Goal: Task Accomplishment & Management: Manage account settings

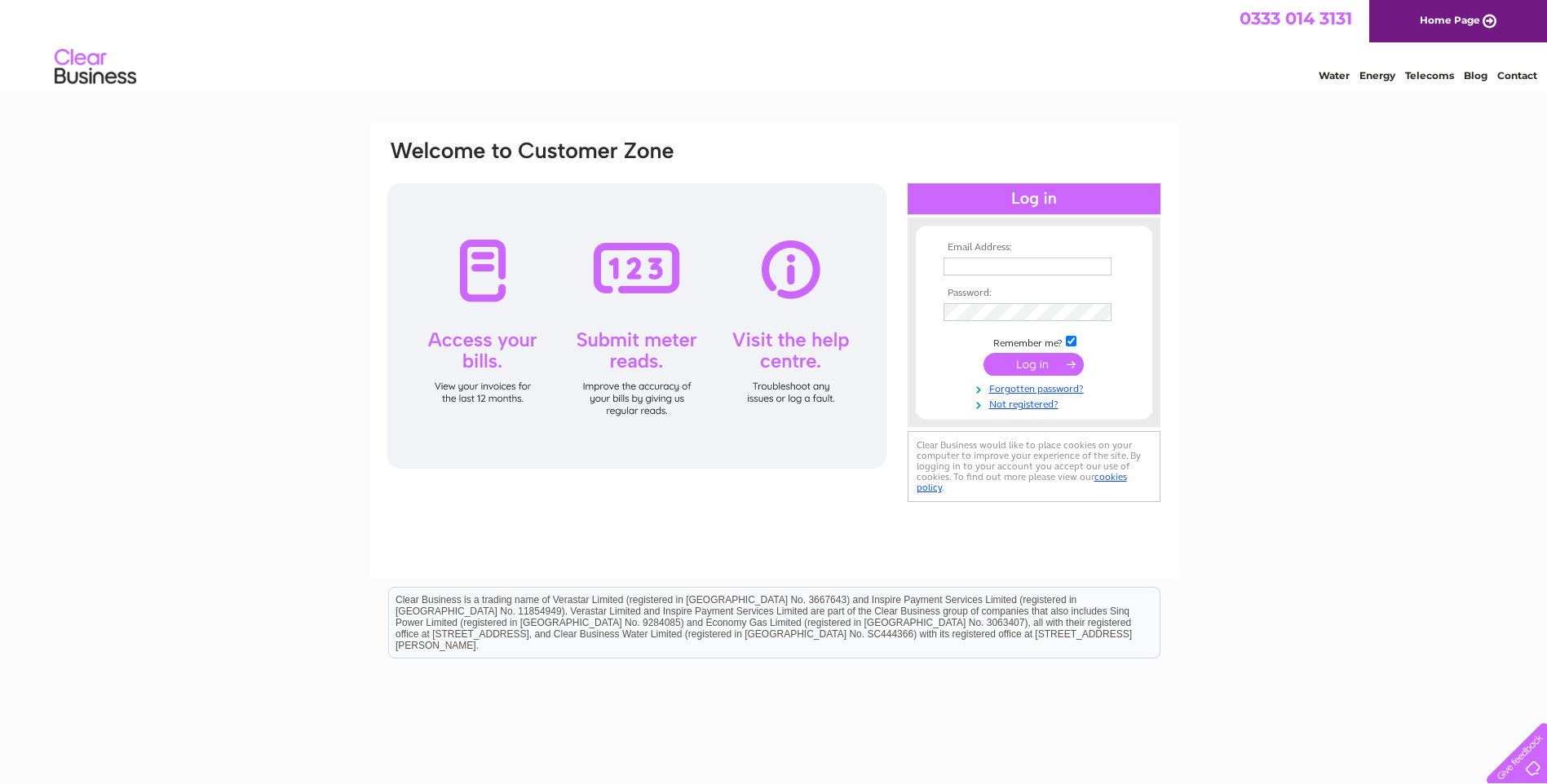
type input "[PERSON_NAME][EMAIL_ADDRESS][PERSON_NAME][DOMAIN_NAME]"
click at [1040, 359] on input "submit" at bounding box center [1034, 364] width 101 height 23
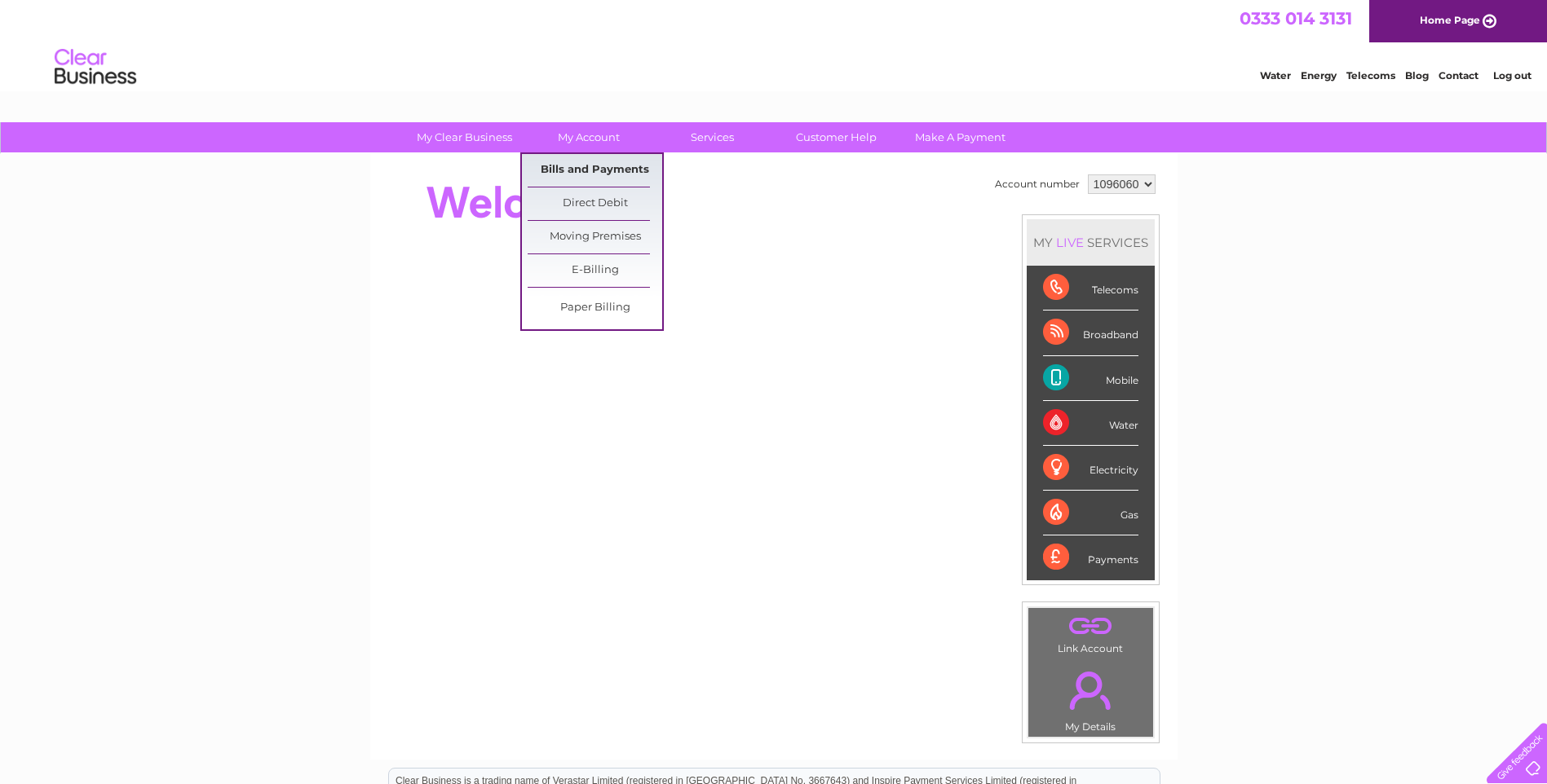
click at [570, 169] on link "Bills and Payments" at bounding box center [595, 170] width 135 height 33
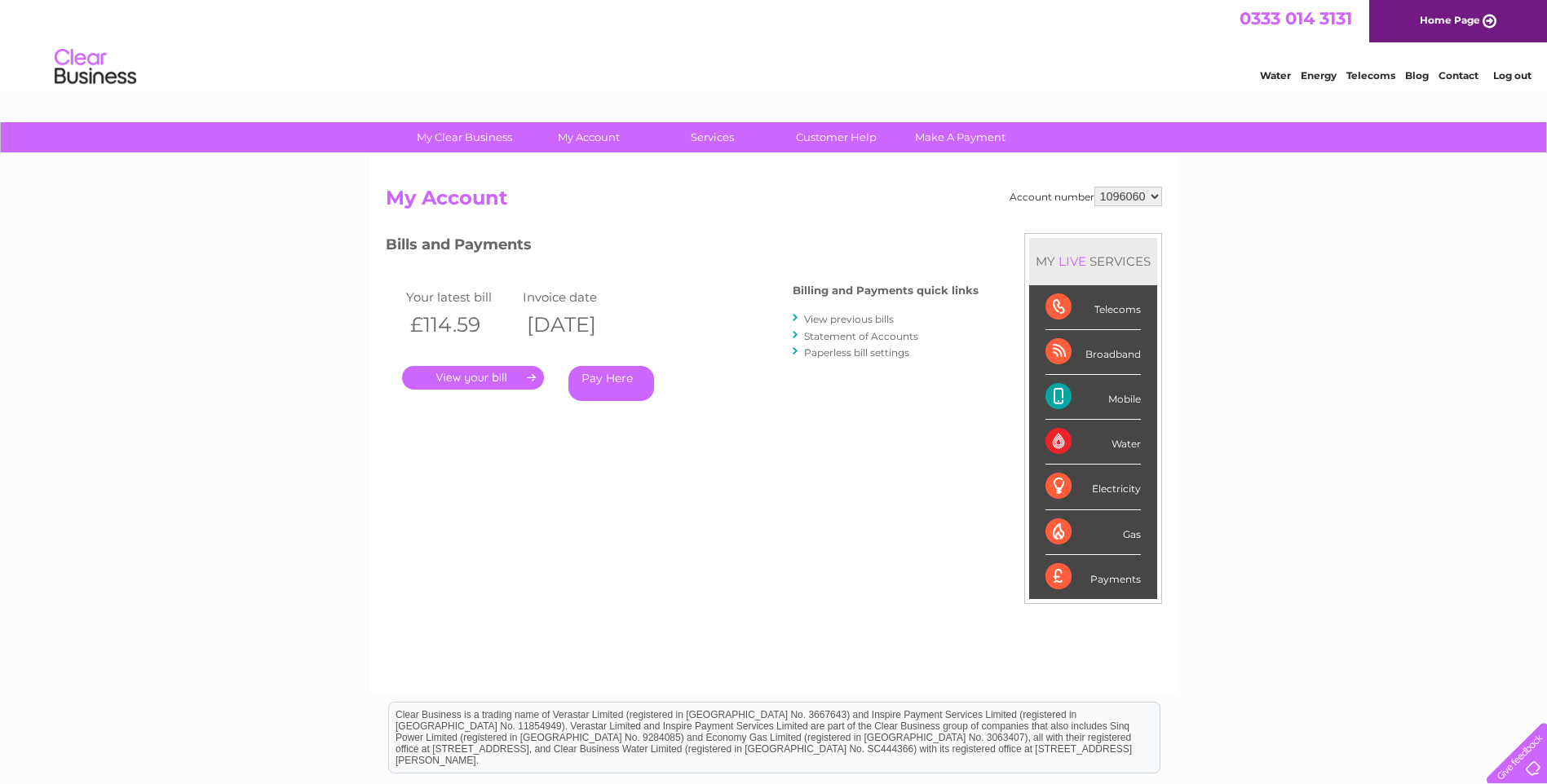
click at [469, 375] on link "." at bounding box center [473, 377] width 142 height 24
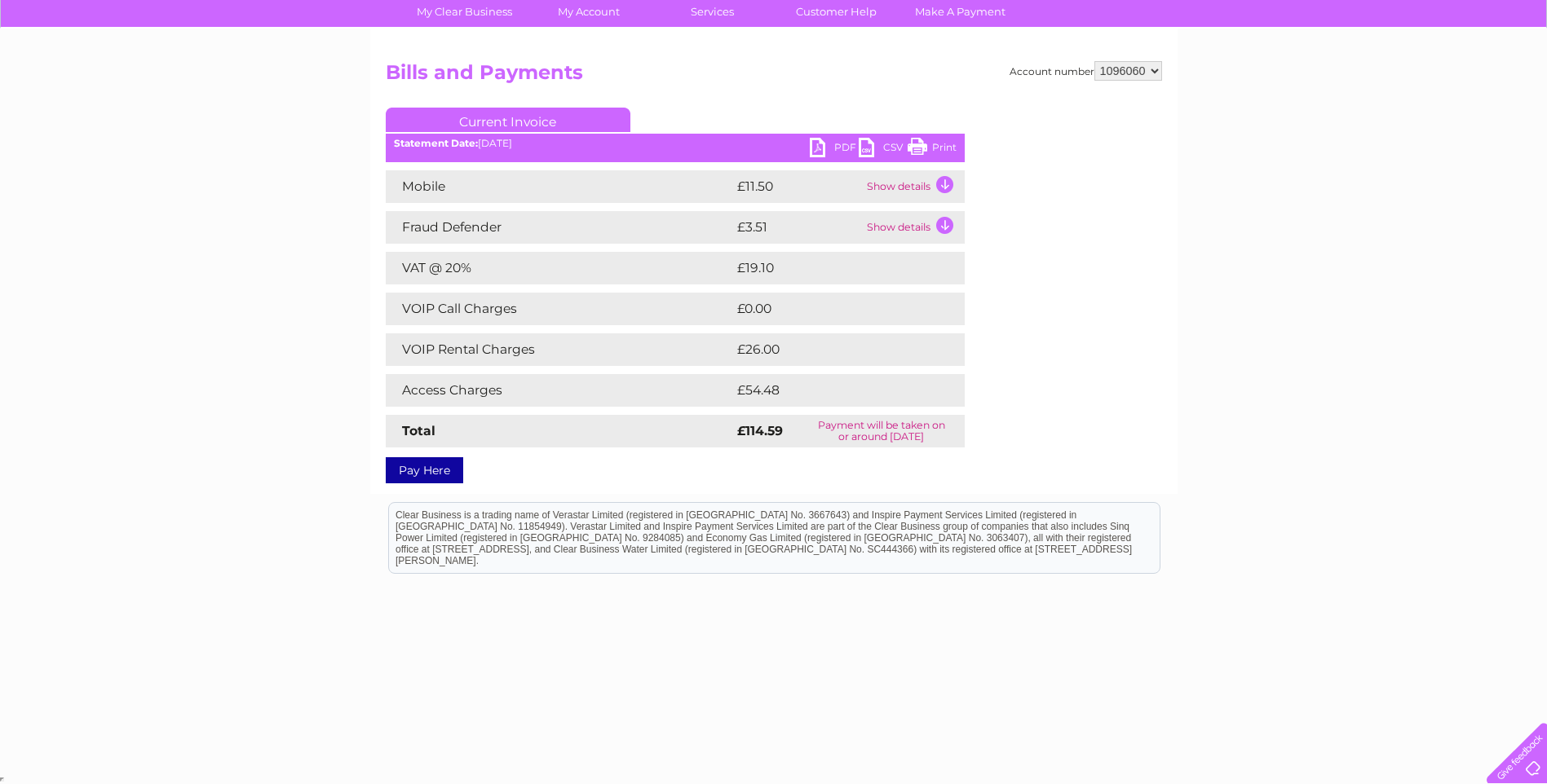
scroll to position [44, 0]
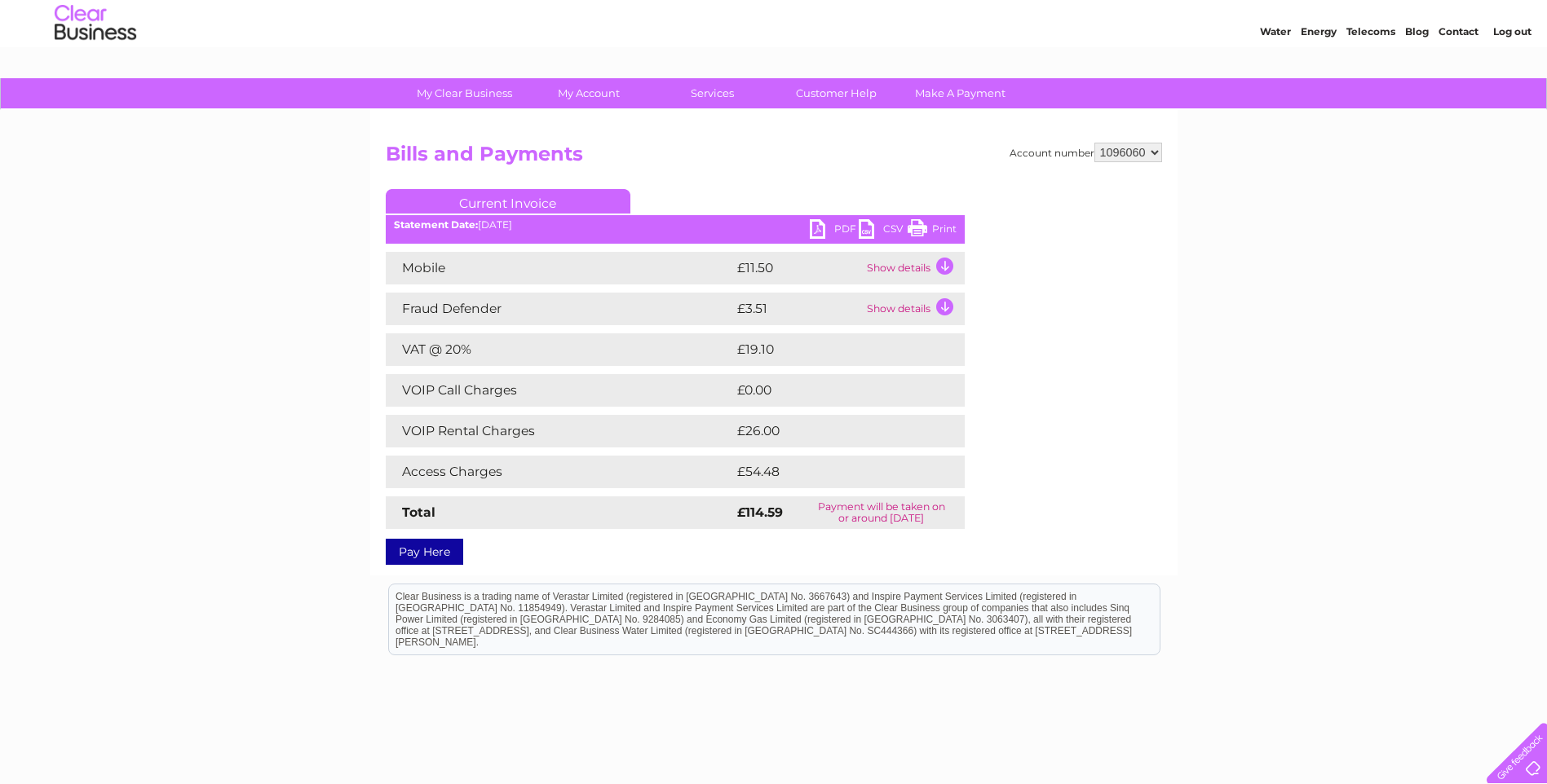
click at [945, 260] on td "Show details" at bounding box center [914, 268] width 102 height 33
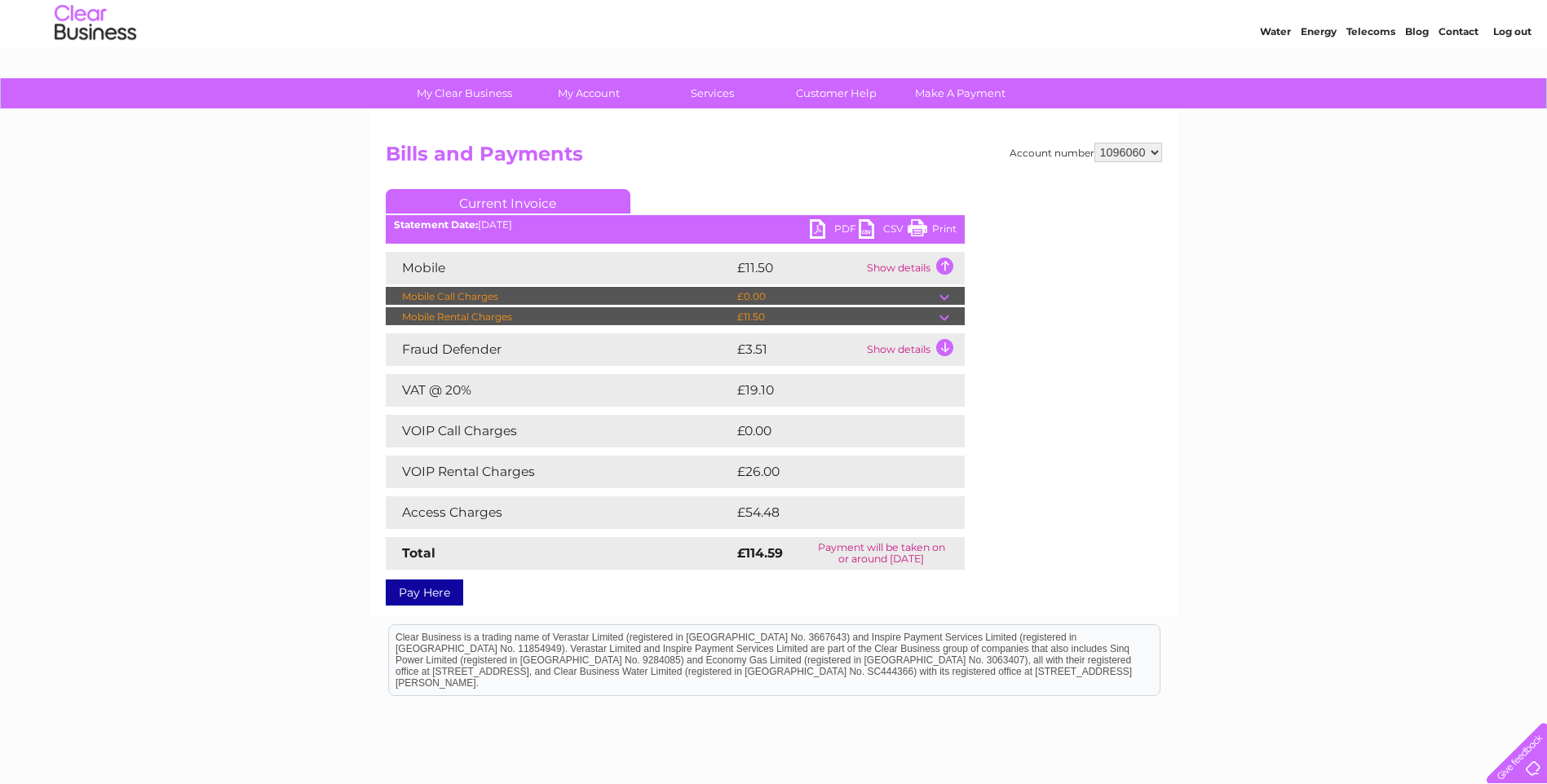
click at [946, 260] on td "Show details" at bounding box center [914, 268] width 102 height 33
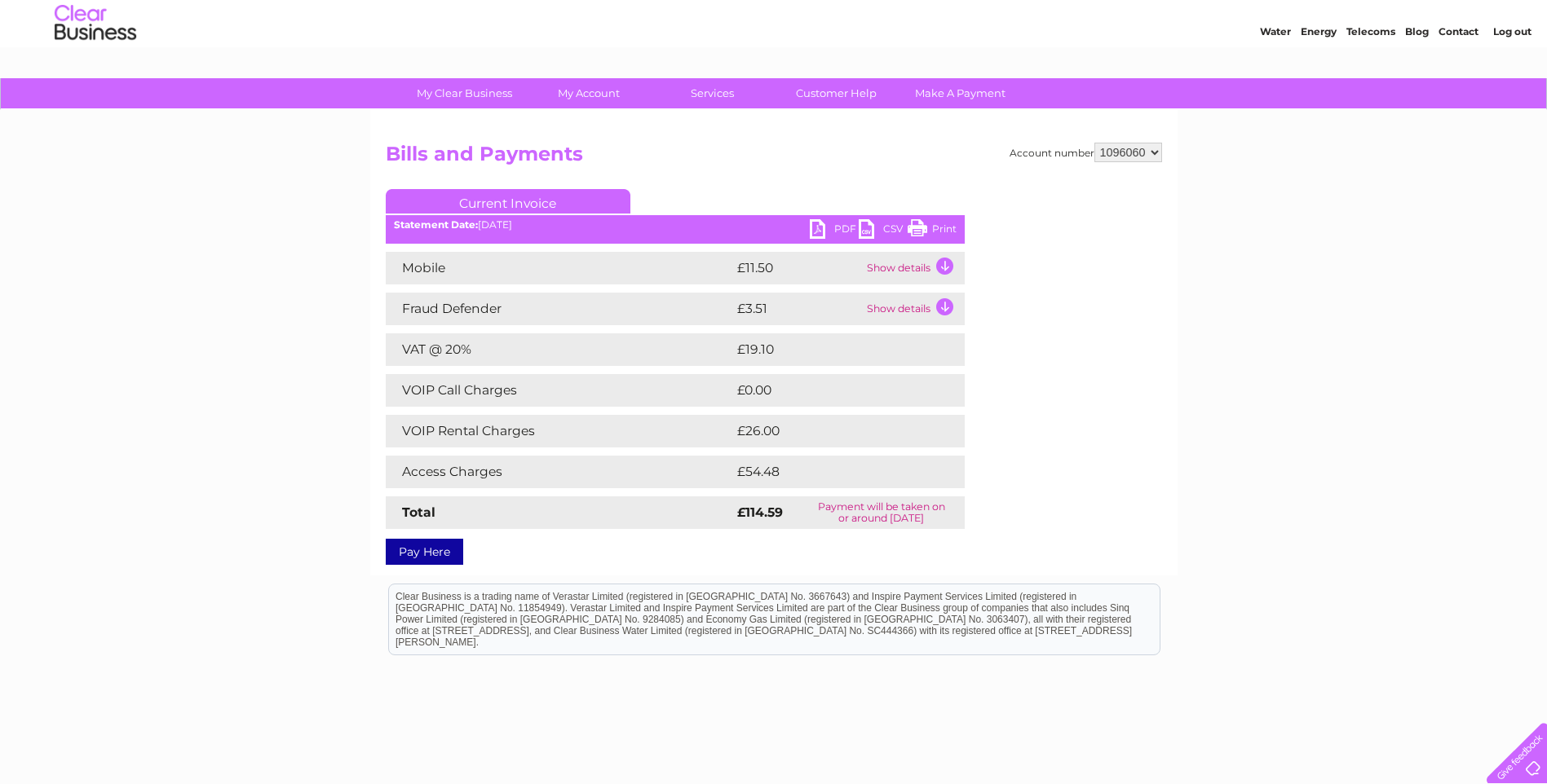
click at [814, 229] on link "PDF" at bounding box center [834, 231] width 49 height 24
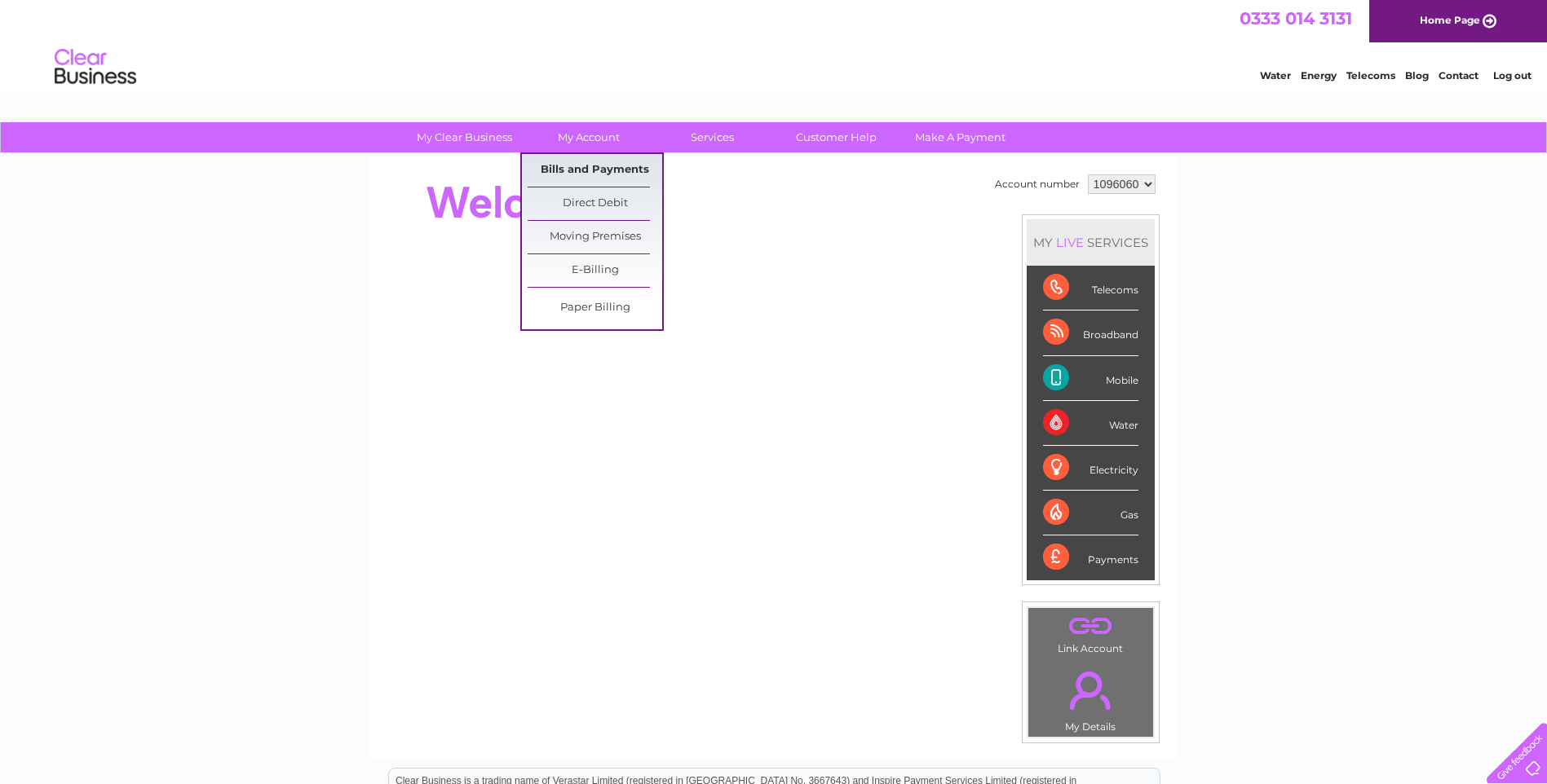
click at [574, 172] on link "Bills and Payments" at bounding box center [595, 170] width 135 height 33
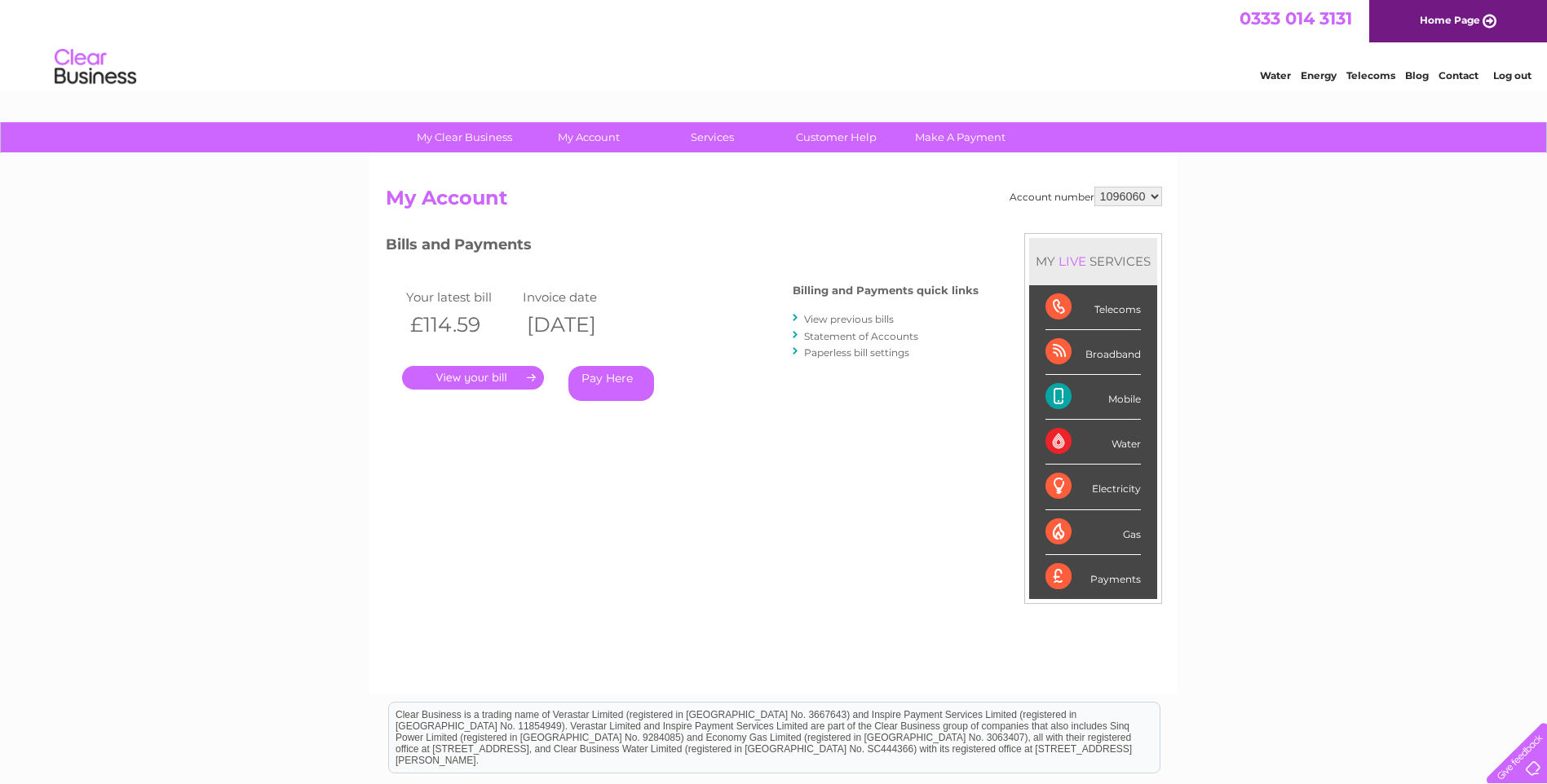
click at [455, 376] on link "." at bounding box center [473, 377] width 142 height 24
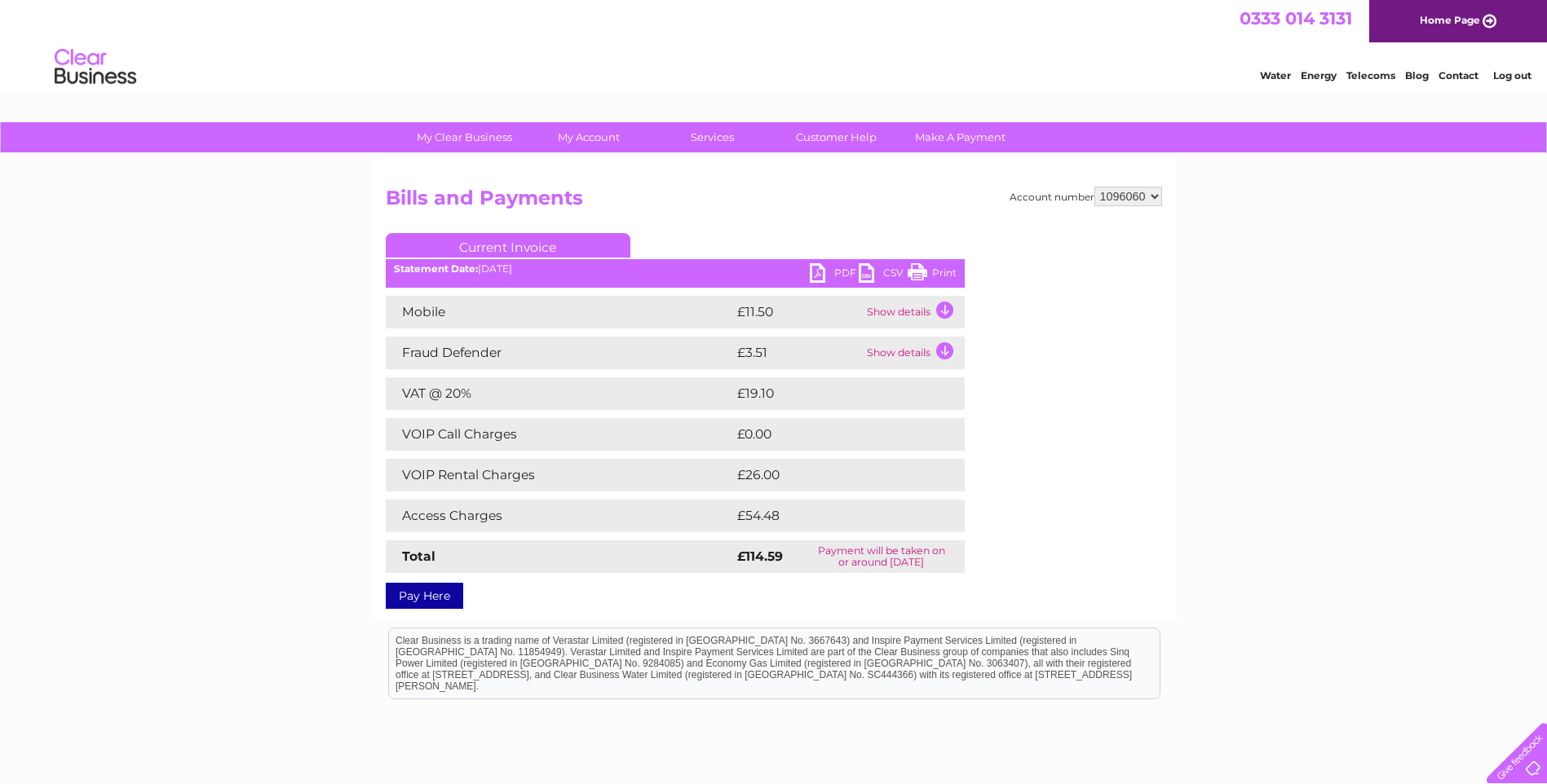
click at [821, 270] on link "PDF" at bounding box center [834, 275] width 49 height 24
click at [1085, 22] on div "0333 014 3131 Home Page" at bounding box center [773, 21] width 1547 height 42
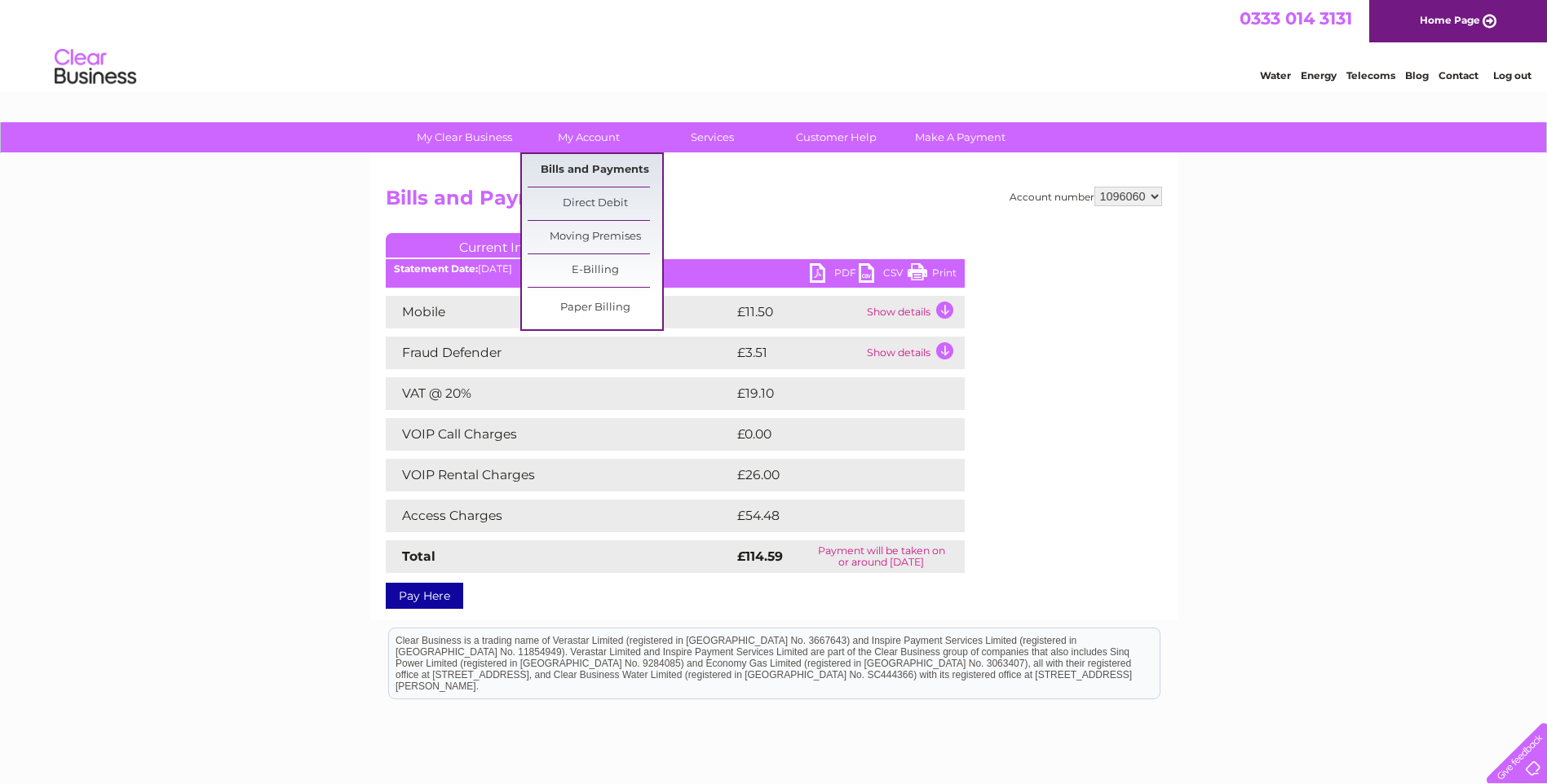
click at [572, 168] on link "Bills and Payments" at bounding box center [595, 170] width 135 height 33
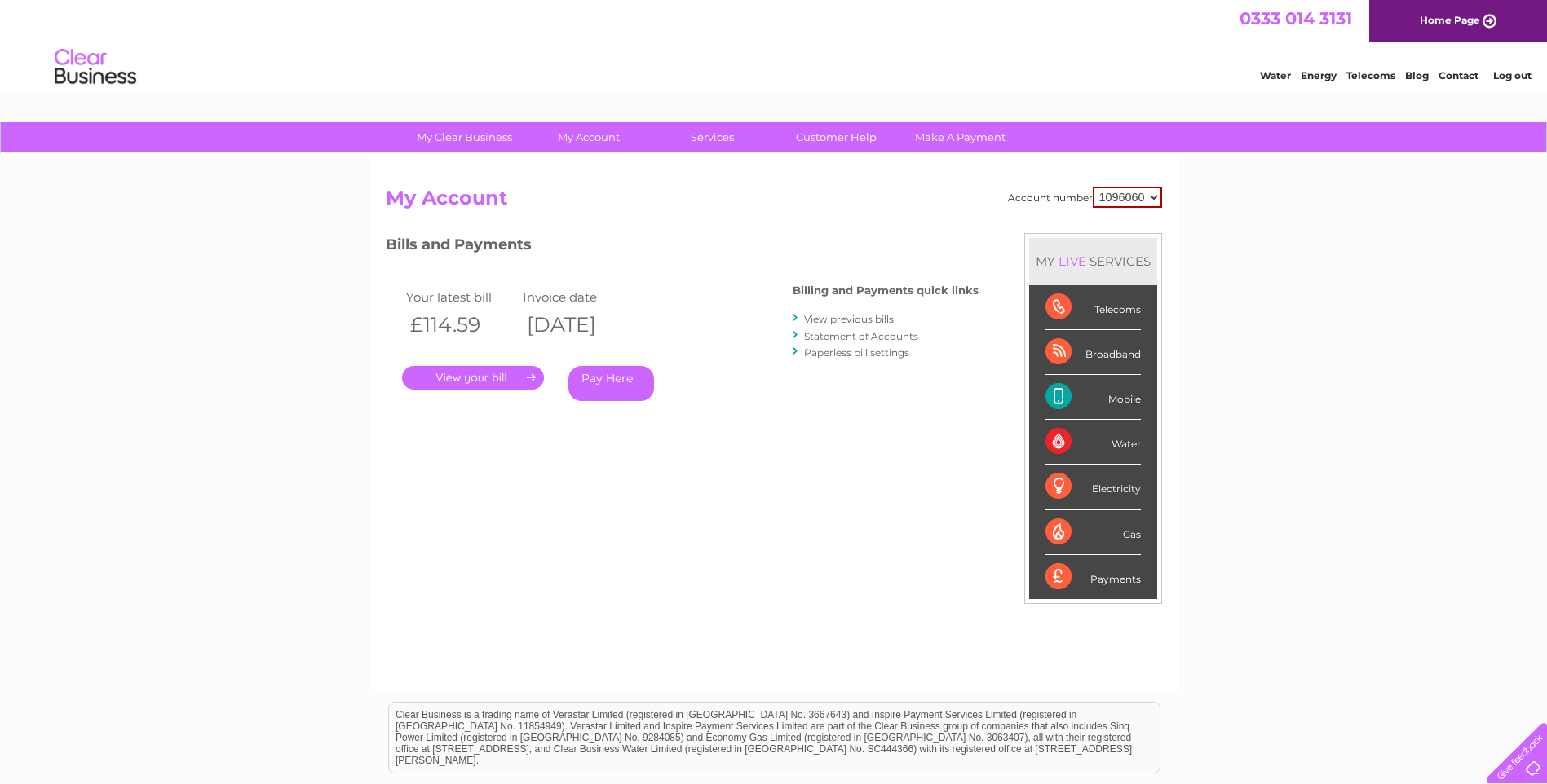
click at [833, 318] on link "View previous bills" at bounding box center [848, 319] width 89 height 12
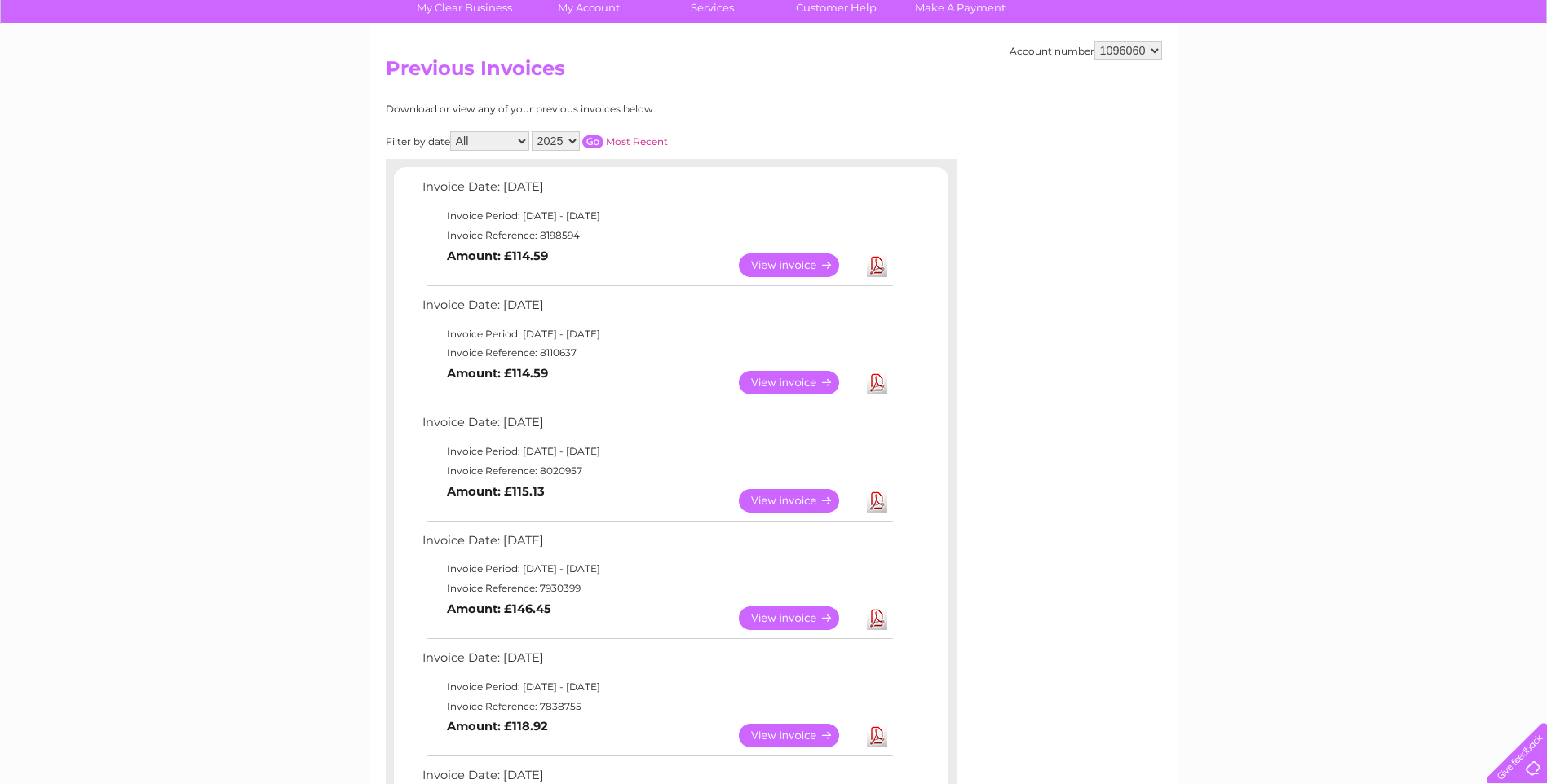
scroll to position [163, 0]
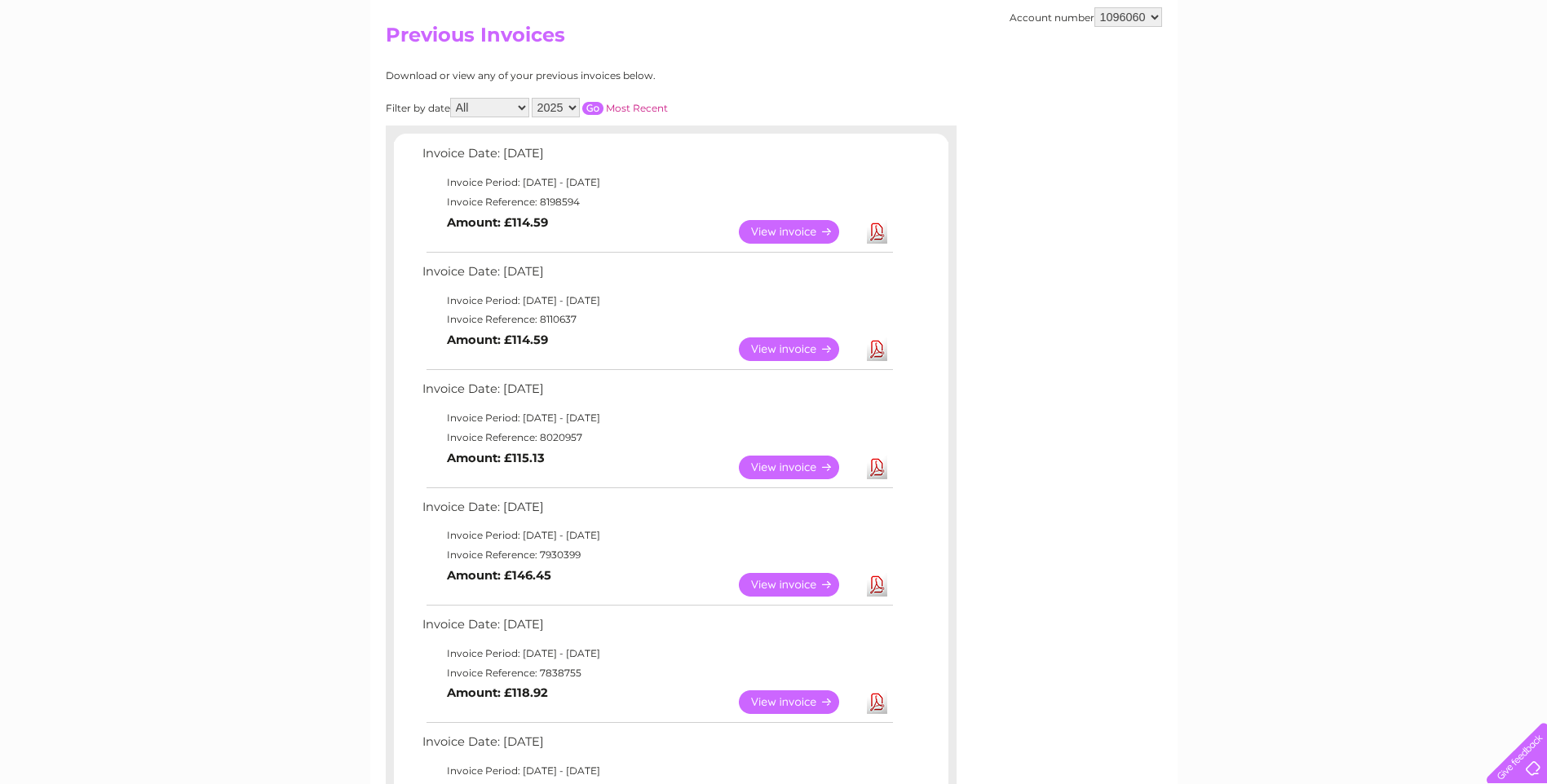
click at [742, 344] on link "View" at bounding box center [798, 349] width 120 height 24
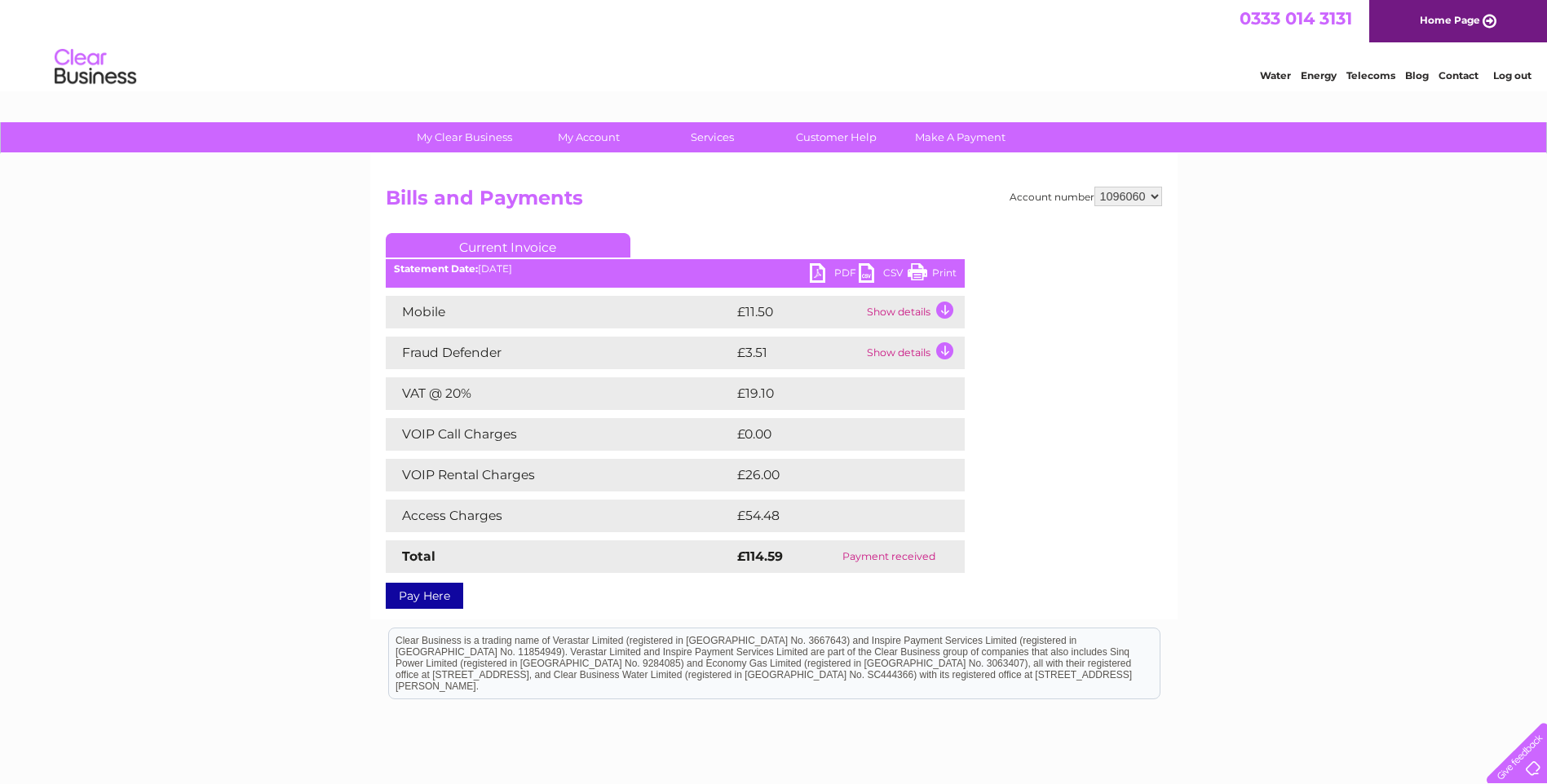
click at [418, 592] on link "Pay Here" at bounding box center [425, 596] width 77 height 26
click at [836, 273] on link "PDF" at bounding box center [834, 275] width 49 height 24
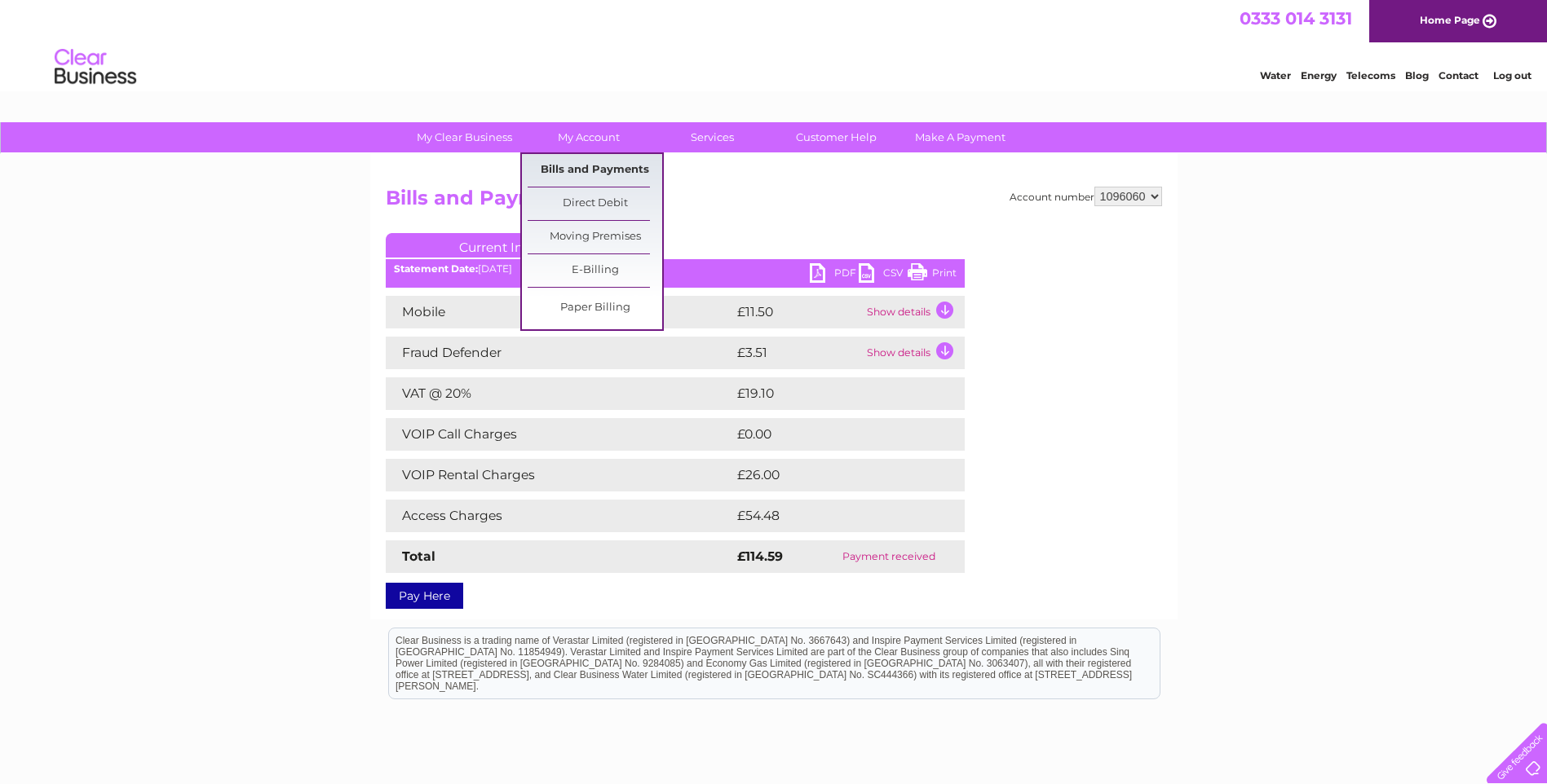
click at [577, 165] on link "Bills and Payments" at bounding box center [595, 170] width 135 height 33
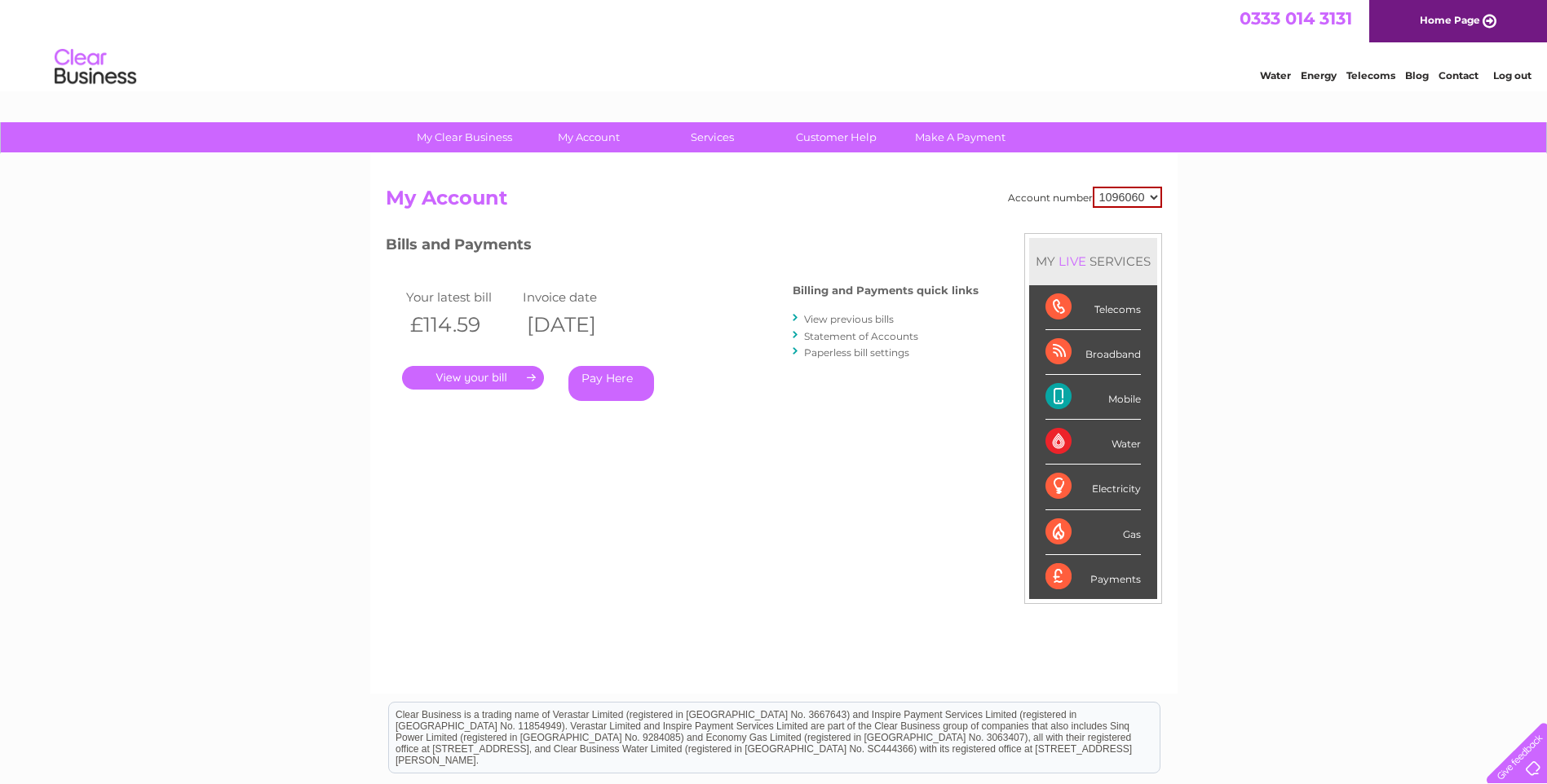
click at [839, 320] on link "View previous bills" at bounding box center [848, 319] width 89 height 12
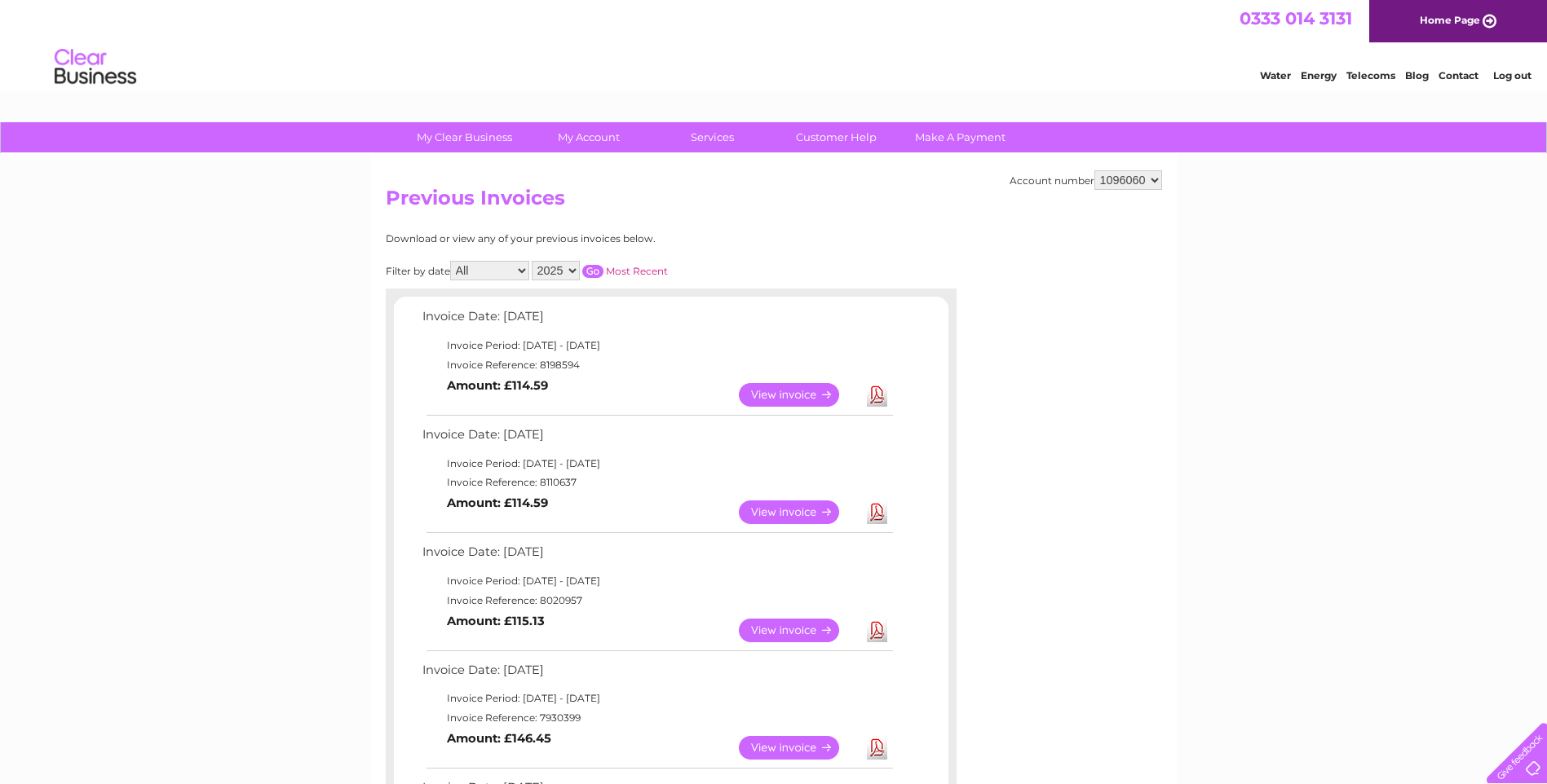
click at [782, 633] on link "View" at bounding box center [798, 631] width 120 height 24
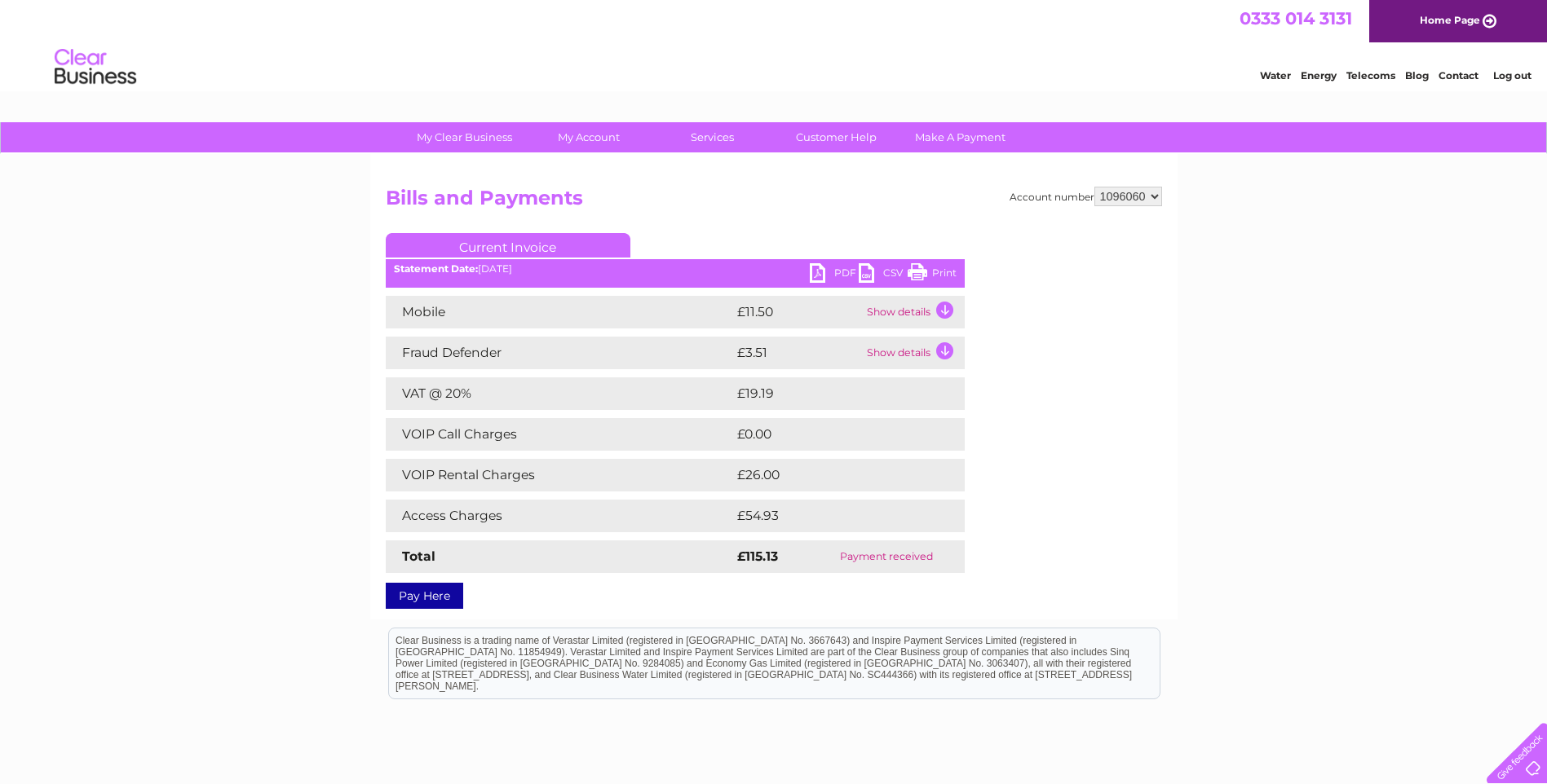
click at [819, 273] on link "PDF" at bounding box center [834, 275] width 49 height 24
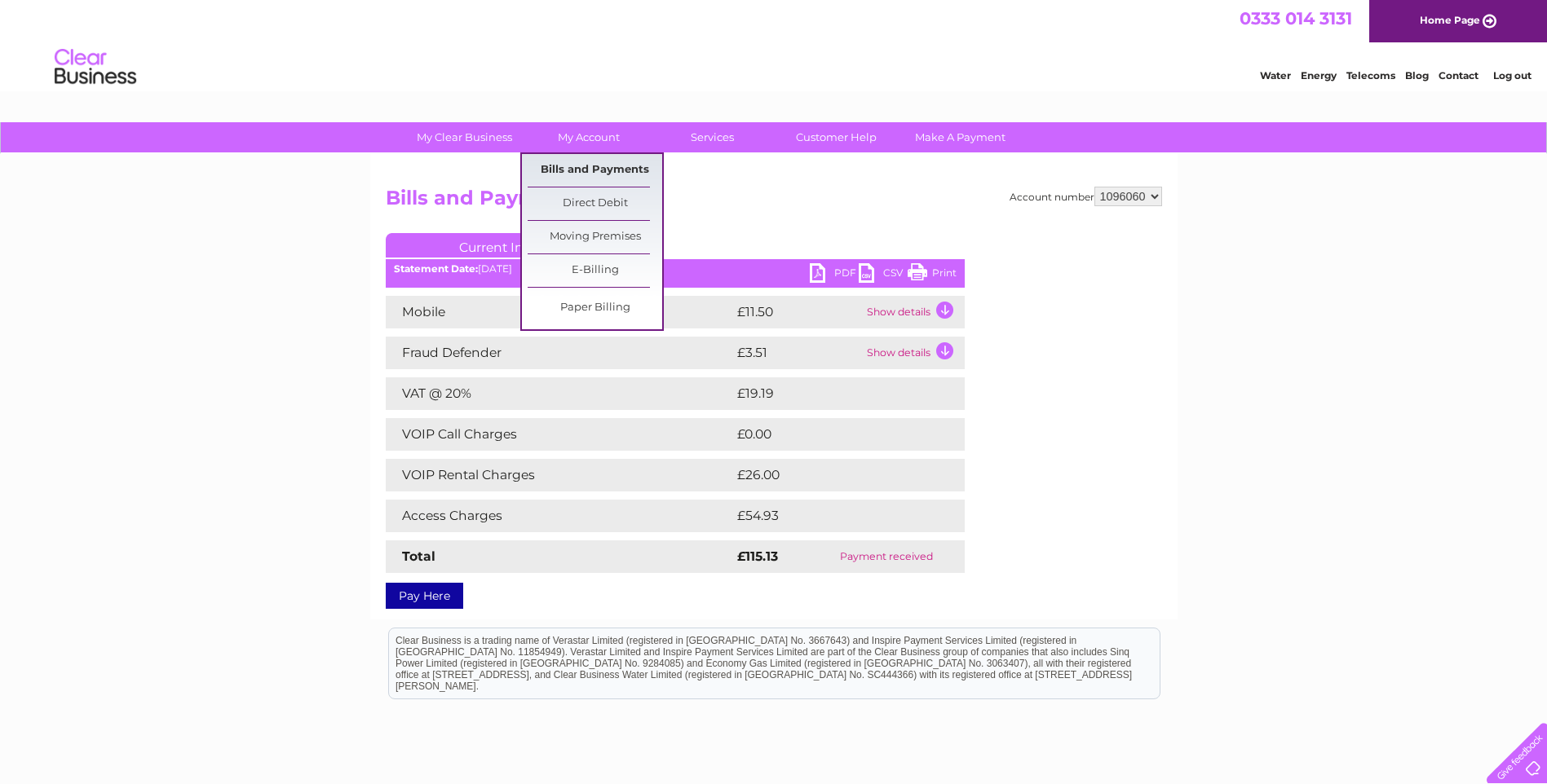
click at [570, 168] on link "Bills and Payments" at bounding box center [595, 170] width 135 height 33
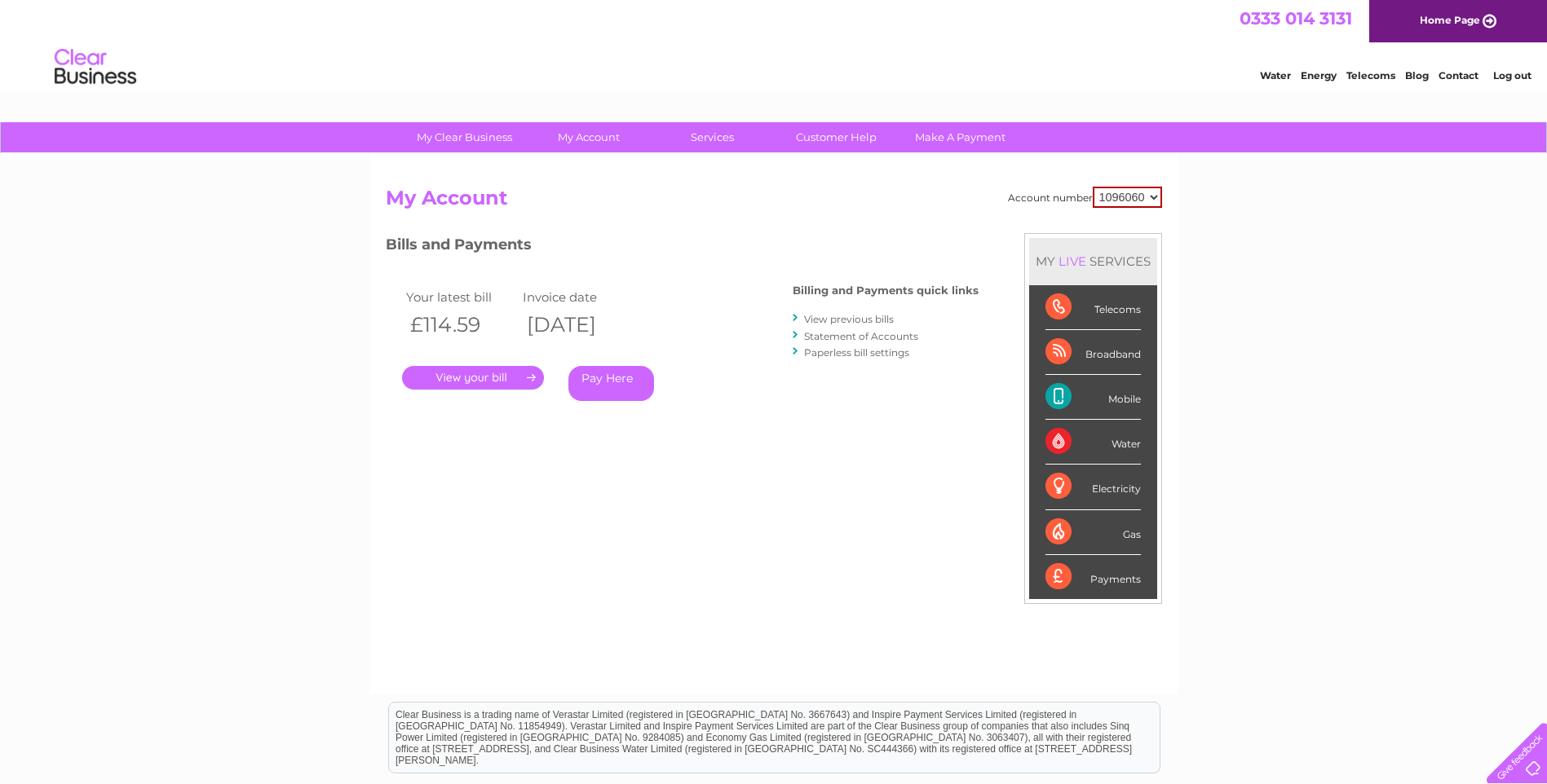
click at [831, 317] on link "View previous bills" at bounding box center [848, 319] width 89 height 12
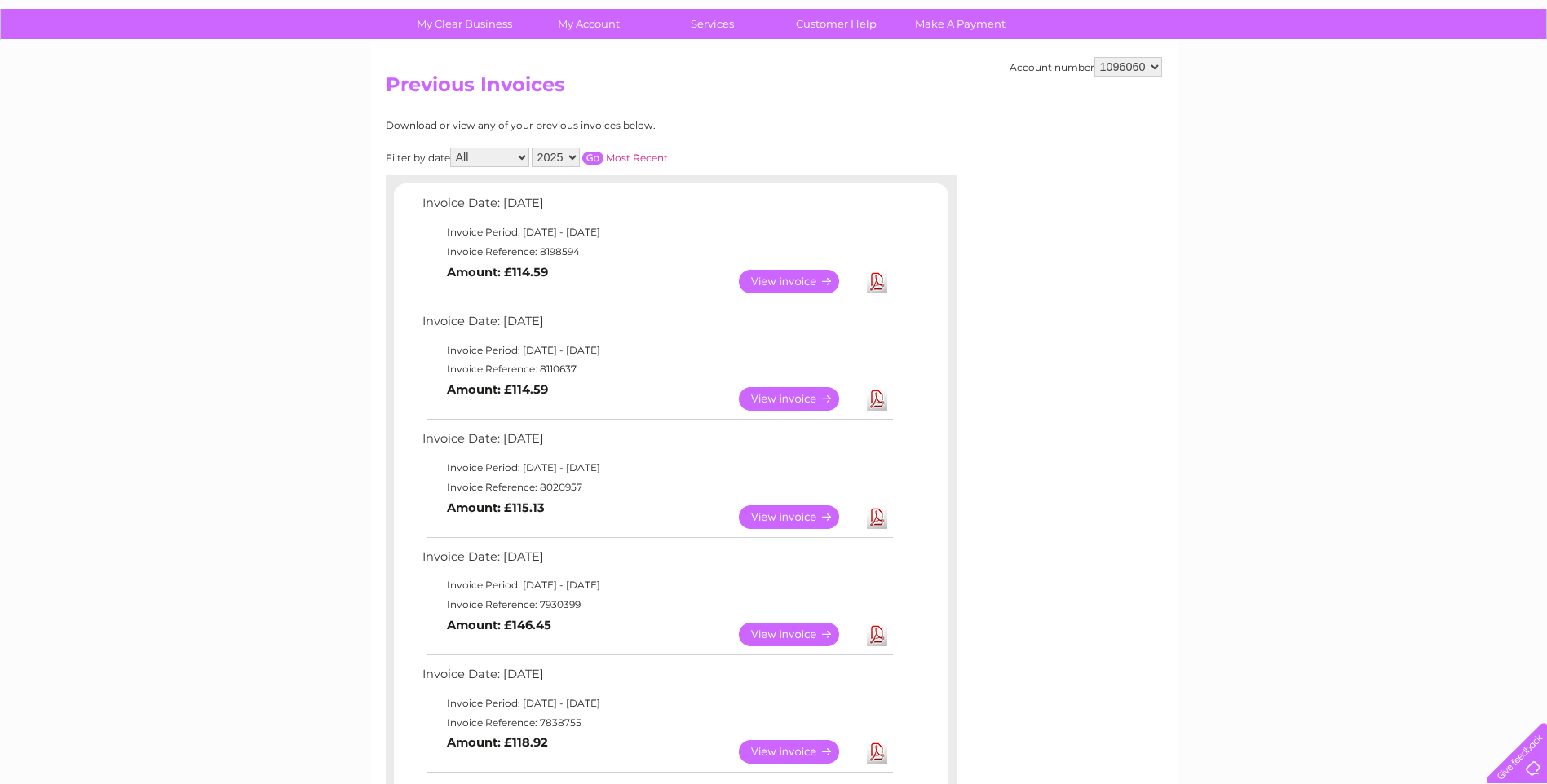
scroll to position [327, 0]
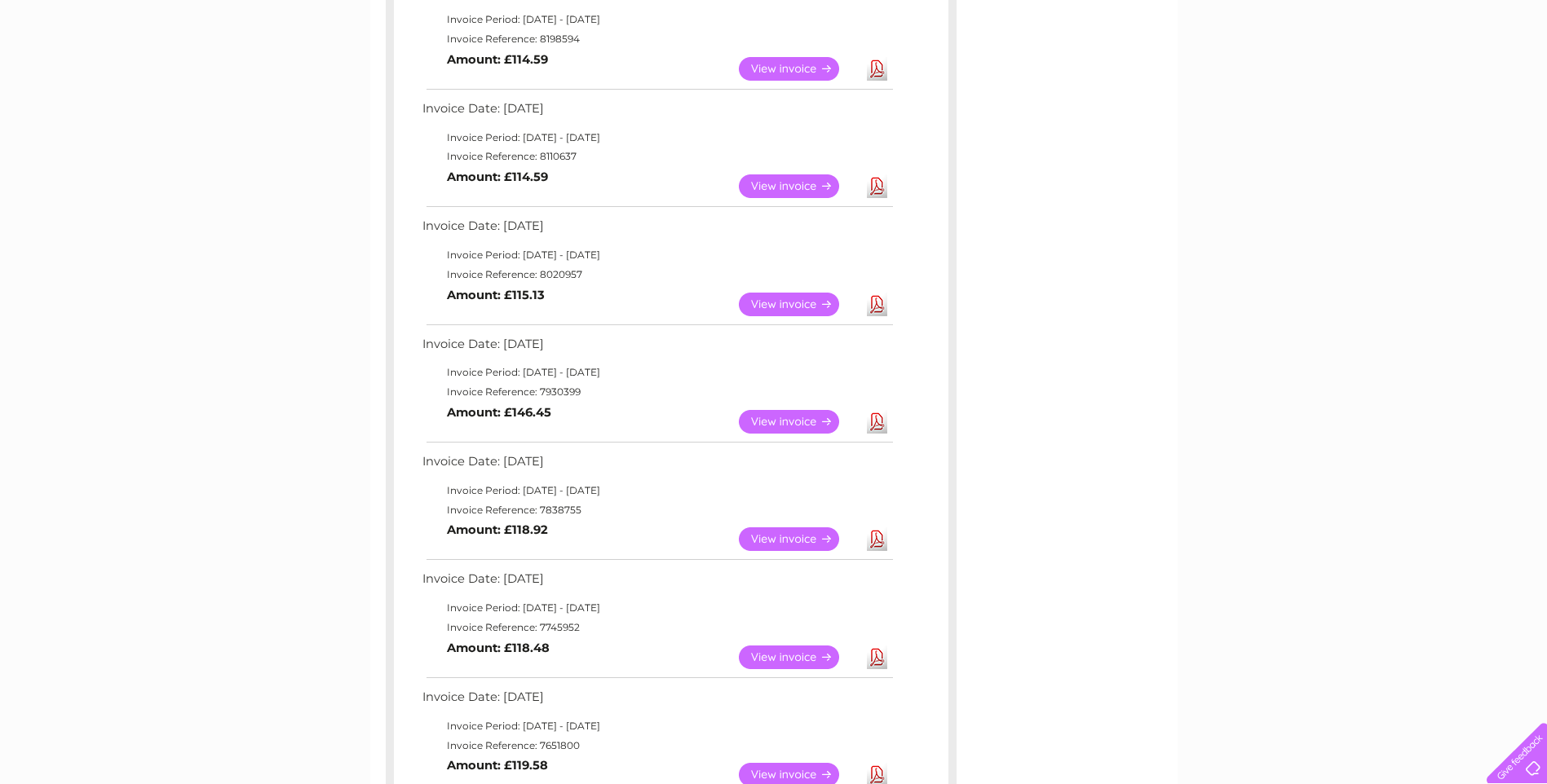
click at [778, 420] on link "View" at bounding box center [798, 422] width 120 height 24
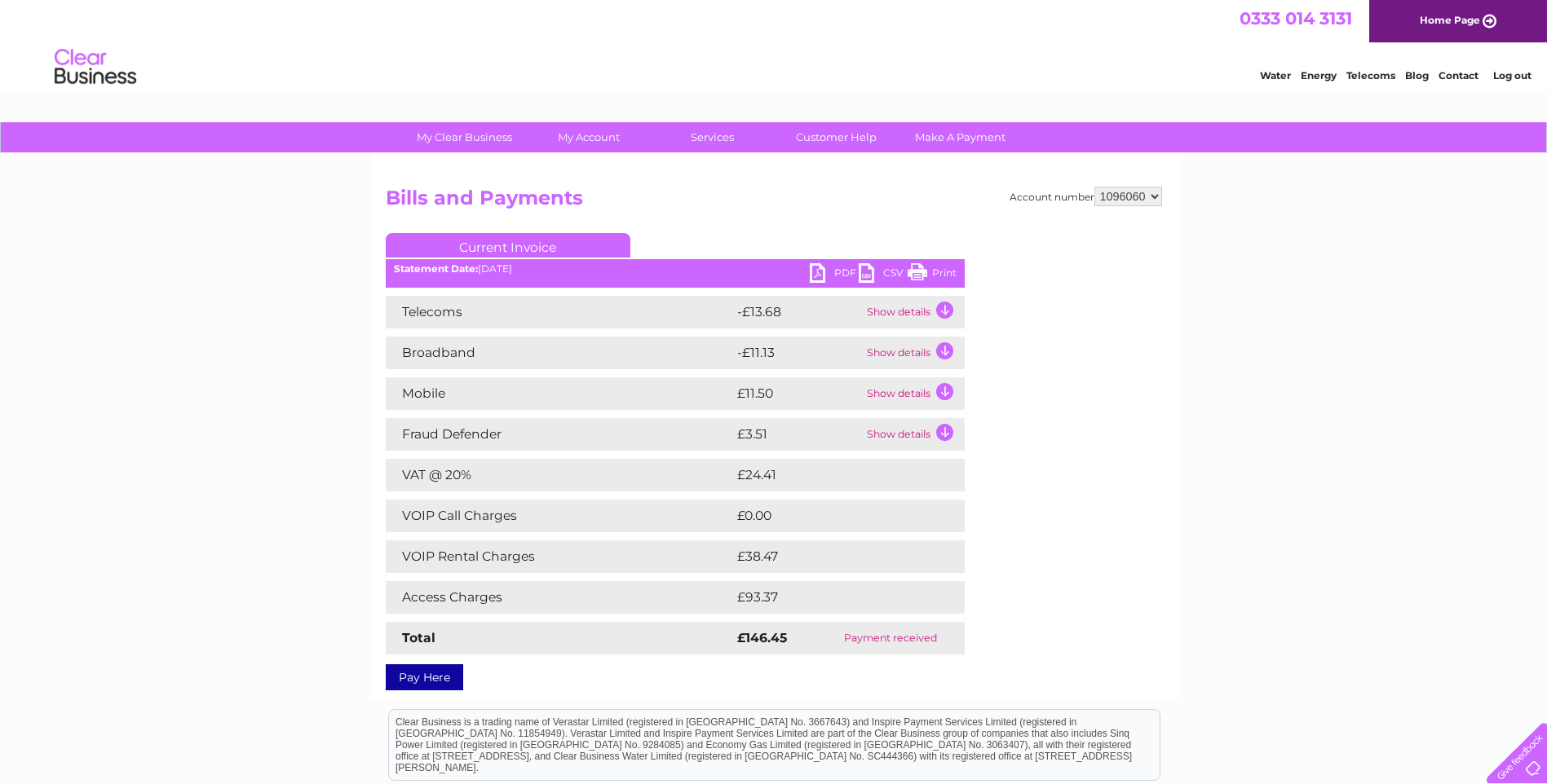
click at [824, 268] on link "PDF" at bounding box center [834, 275] width 49 height 24
